Goal: Information Seeking & Learning: Learn about a topic

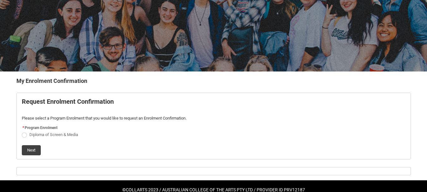
scroll to position [55, 0]
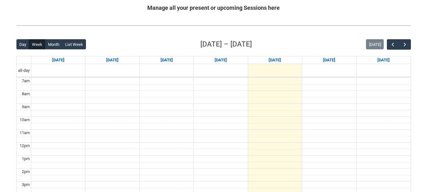
scroll to position [128, 0]
click at [409, 49] on button "button" at bounding box center [404, 44] width 12 height 10
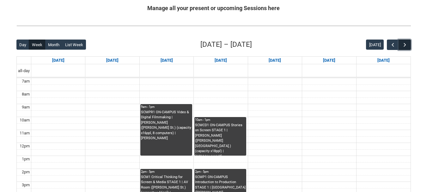
click at [409, 49] on button "button" at bounding box center [404, 44] width 12 height 10
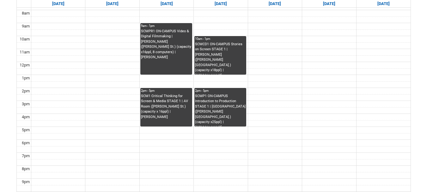
scroll to position [188, 0]
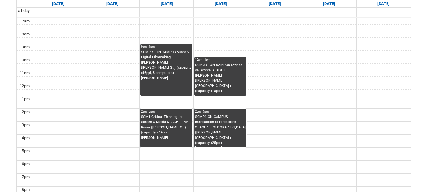
click at [171, 70] on div "SCMPR1 ON-CAMPUS Video & Digital Filmmaking | Hadley (Cromwell St.) (capacity x…" at bounding box center [166, 73] width 51 height 46
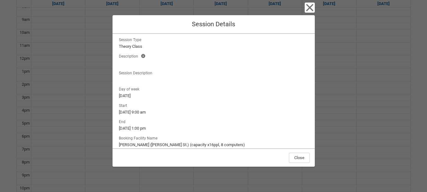
scroll to position [0, 0]
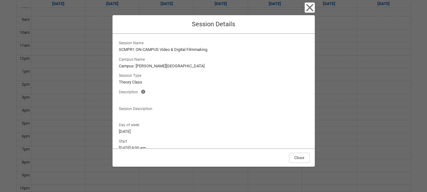
click at [74, 106] on div "Close Session Details Session Name SCMPR1 ON-CAMPUS Video & Digital Filmmaking …" at bounding box center [213, 96] width 427 height 192
click at [81, 106] on div "Close Session Details Session Name SCMPR1 ON-CAMPUS Video & Digital Filmmaking …" at bounding box center [213, 96] width 427 height 192
click at [313, 4] on icon "button" at bounding box center [310, 8] width 10 height 10
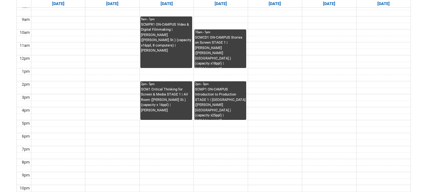
click at [166, 112] on div "SCM1 Critical Thinking for Screen & Media STAGE 1 | AV Room (Cromwell St.) (cap…" at bounding box center [166, 103] width 51 height 33
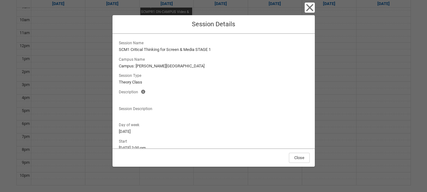
click at [96, 112] on div "Close Session Details Session Name SCM1 Critical Thinking for Screen & Media ST…" at bounding box center [213, 96] width 427 height 192
click at [310, 5] on icon "button" at bounding box center [310, 8] width 10 height 10
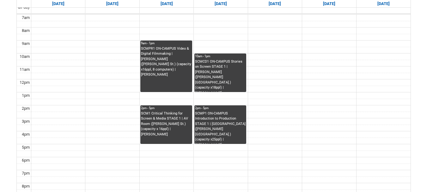
scroll to position [191, 0]
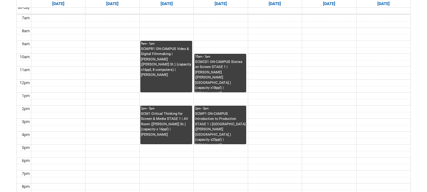
click at [236, 85] on div "SCMCD1 ON-CAMPUS Stories on Screen STAGE 1 | Draper (Cromwell St.) (capacity x1…" at bounding box center [220, 75] width 51 height 33
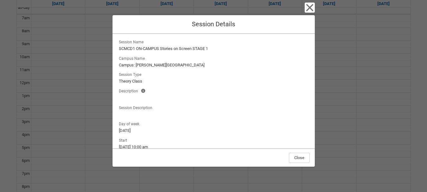
scroll to position [1, 0]
click at [312, 10] on icon "button" at bounding box center [309, 7] width 7 height 7
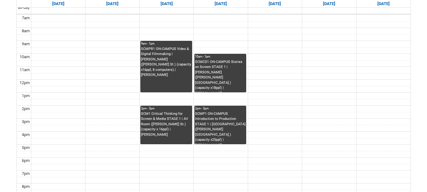
click at [223, 138] on div "SCMP1 ON-CAMPUS Introduction to Production STAGE 1 | Styling Room (Cromwell St.…" at bounding box center [220, 127] width 51 height 33
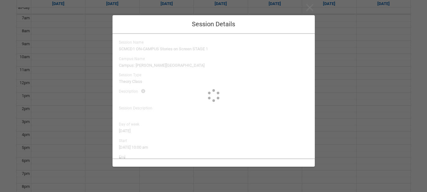
type input "Helen Turton"
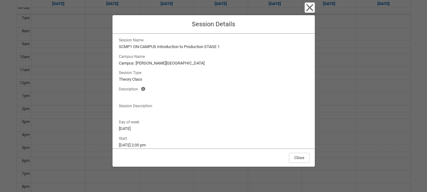
scroll to position [3, 0]
click at [153, 62] on lightning-formatted-text "Campus: Cromwell St" at bounding box center [214, 63] width 190 height 6
drag, startPoint x: 153, startPoint y: 62, endPoint x: 150, endPoint y: 55, distance: 7.1
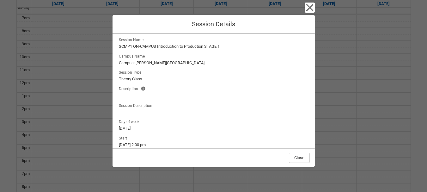
drag, startPoint x: 150, startPoint y: 55, endPoint x: 145, endPoint y: 78, distance: 24.1
click at [145, 78] on lightning-formatted-text "Theory Class" at bounding box center [214, 79] width 190 height 6
click at [220, 155] on div "Close" at bounding box center [213, 157] width 202 height 18
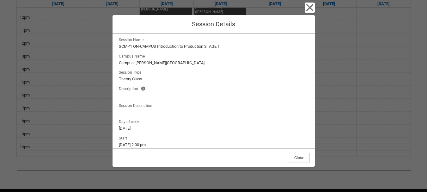
scroll to position [259, 0]
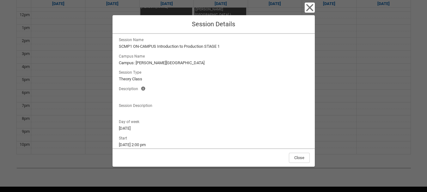
click at [125, 107] on span "Session Description" at bounding box center [137, 104] width 36 height 7
click at [75, 108] on div "Close Session Details Session Name SCMP1 ON-CAMPUS Introduction to Production S…" at bounding box center [213, 96] width 427 height 192
click at [308, 9] on icon "button" at bounding box center [309, 7] width 7 height 7
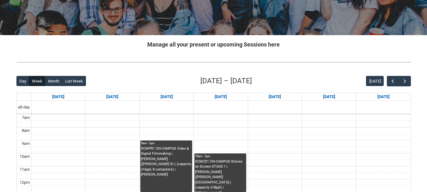
scroll to position [0, 0]
